Goal: Information Seeking & Learning: Learn about a topic

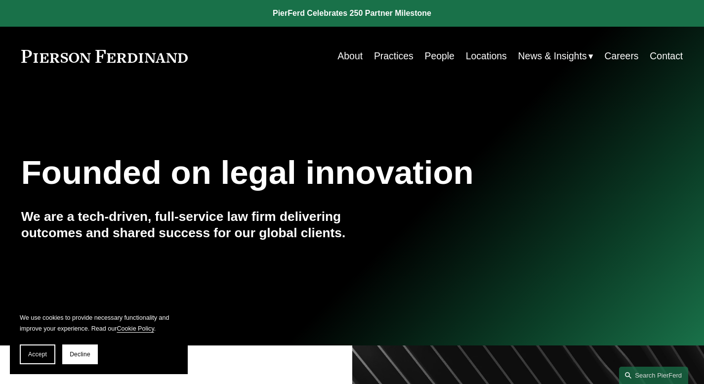
click at [435, 63] on link "People" at bounding box center [439, 55] width 30 height 19
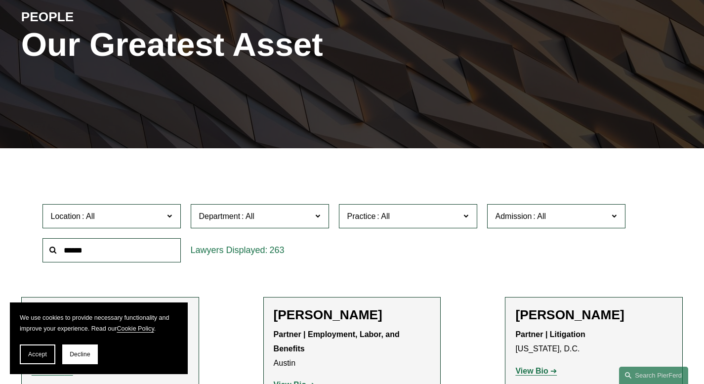
scroll to position [133, 0]
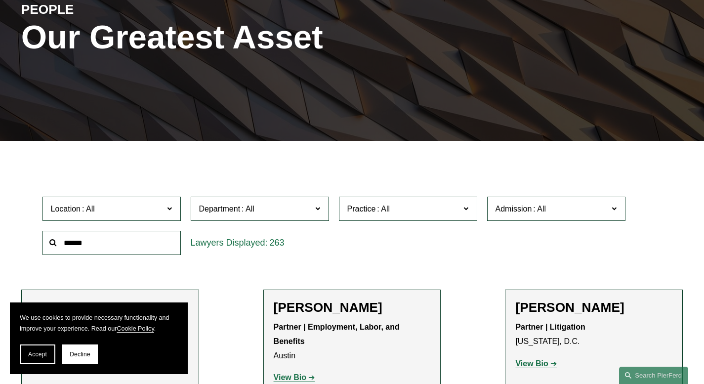
click at [558, 204] on label "Admission" at bounding box center [556, 209] width 138 height 24
click at [0, 0] on link "[US_STATE]" at bounding box center [0, 0] width 0 height 0
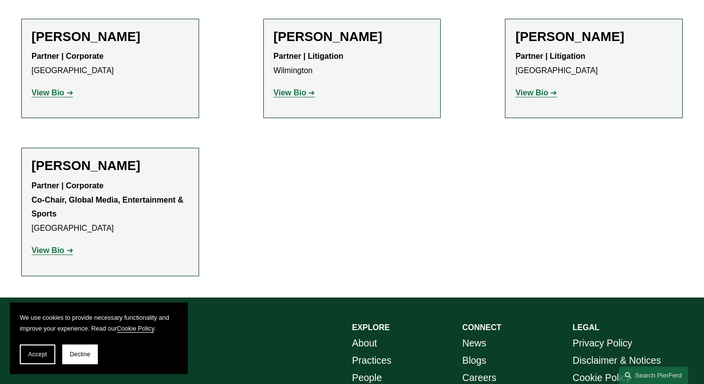
scroll to position [394, 0]
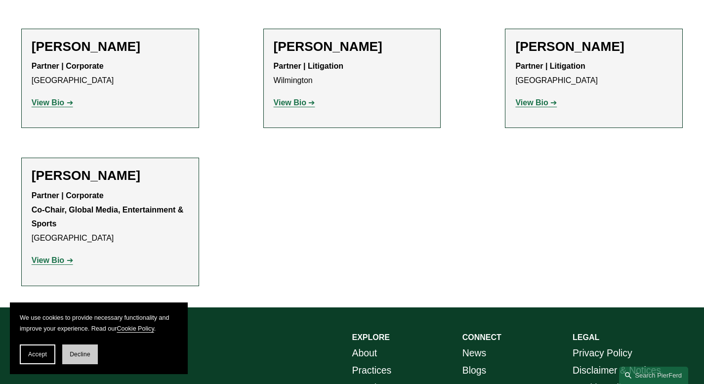
click at [76, 358] on button "Decline" at bounding box center [80, 354] width 36 height 20
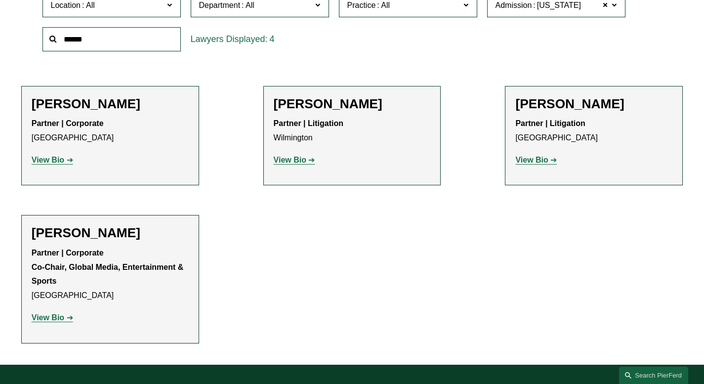
scroll to position [338, 0]
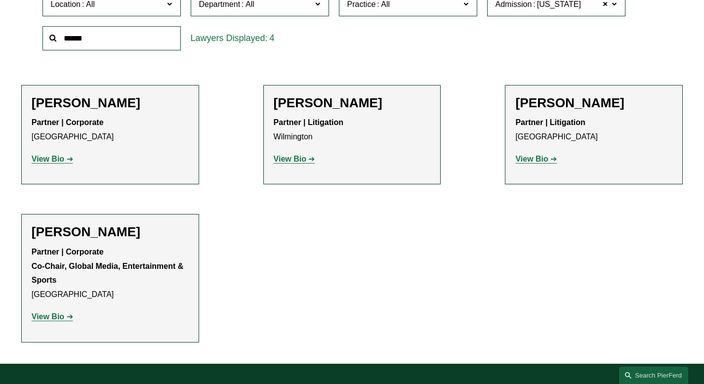
click at [52, 321] on strong "View Bio" at bounding box center [48, 316] width 33 height 8
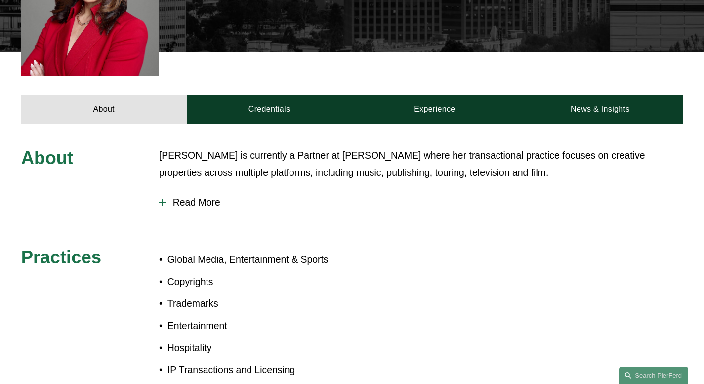
scroll to position [384, 0]
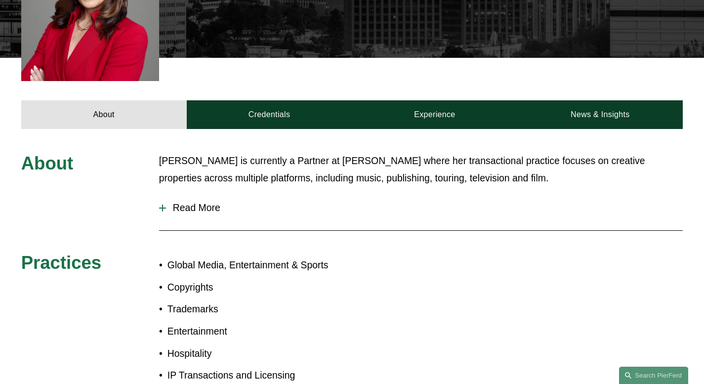
click at [210, 202] on span "Read More" at bounding box center [424, 207] width 517 height 11
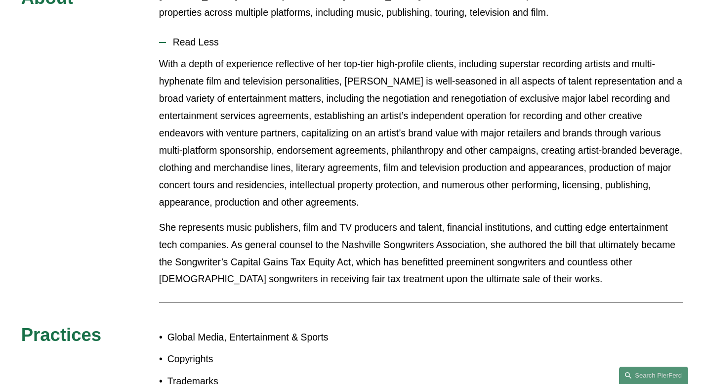
scroll to position [469, 0]
